Goal: Navigation & Orientation: Find specific page/section

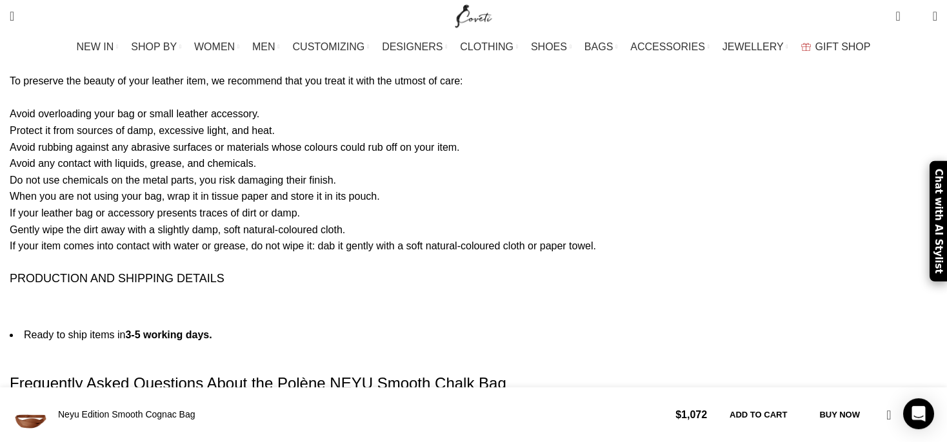
scroll to position [2519, 0]
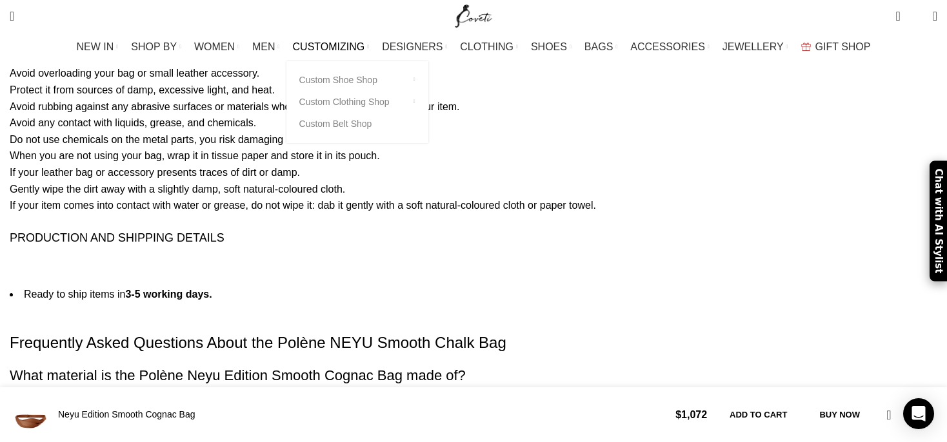
click at [347, 45] on span "CUSTOMIZING" at bounding box center [329, 47] width 72 height 12
click at [355, 77] on link "Custom Shoe Shop" at bounding box center [357, 80] width 116 height 22
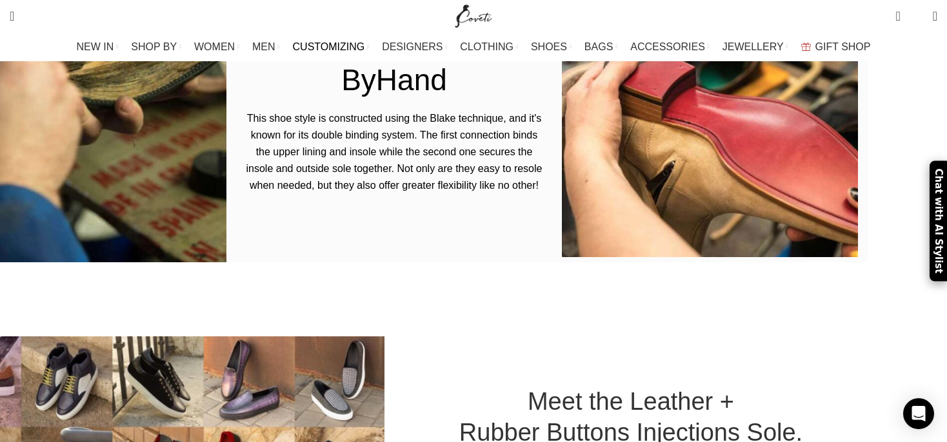
scroll to position [2043, 0]
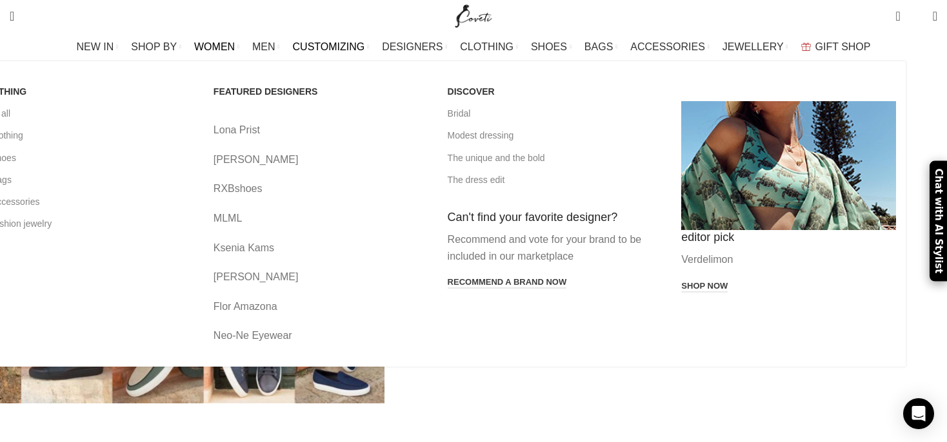
click at [235, 48] on span "WOMEN" at bounding box center [214, 47] width 41 height 12
